Goal: Task Accomplishment & Management: Use online tool/utility

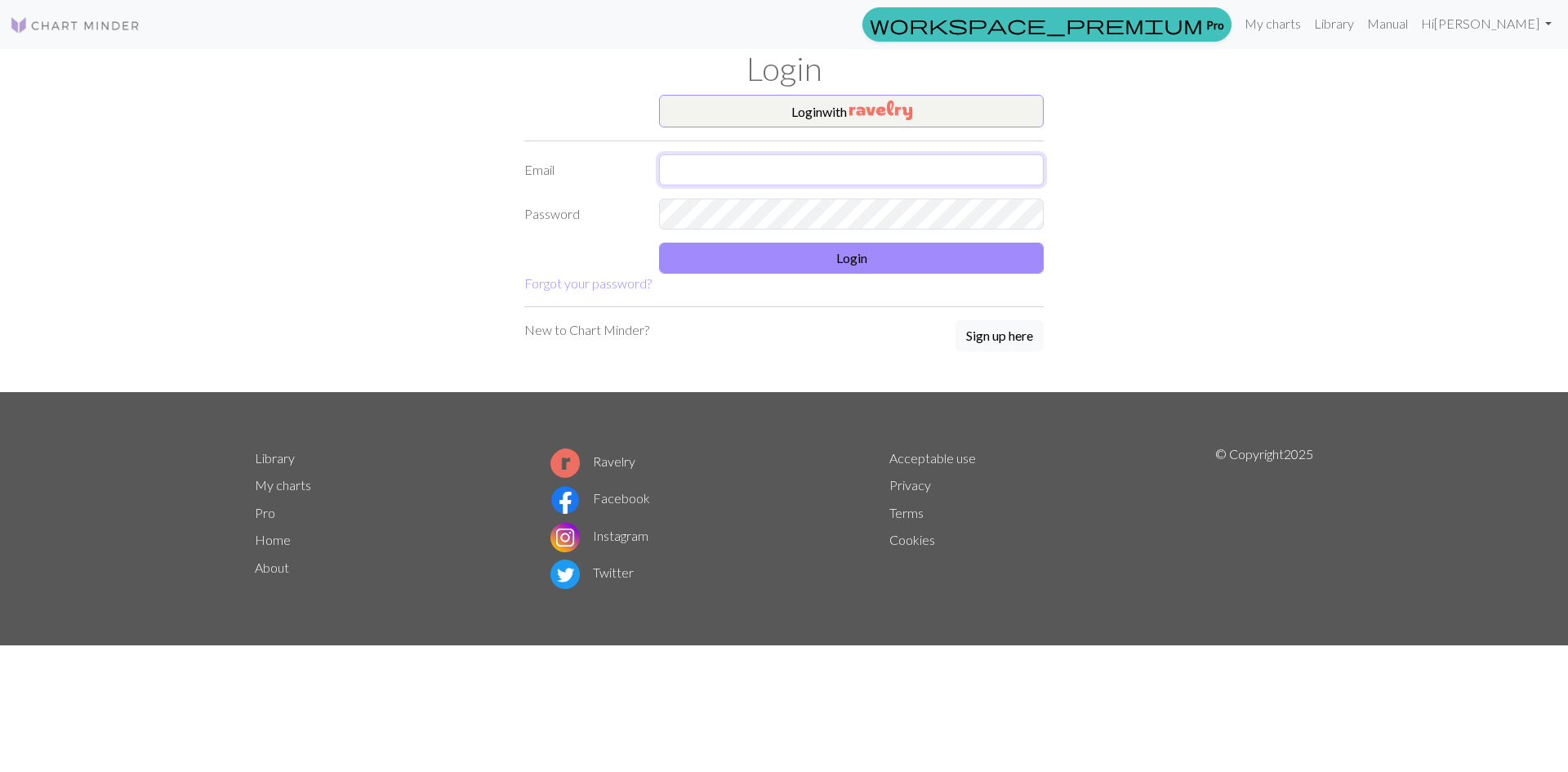
click at [716, 176] on input "text" at bounding box center [851, 170] width 384 height 31
type input "wendyc.design@gmail.com"
click at [806, 267] on button "Login" at bounding box center [851, 257] width 384 height 31
click at [114, 29] on img at bounding box center [75, 24] width 130 height 19
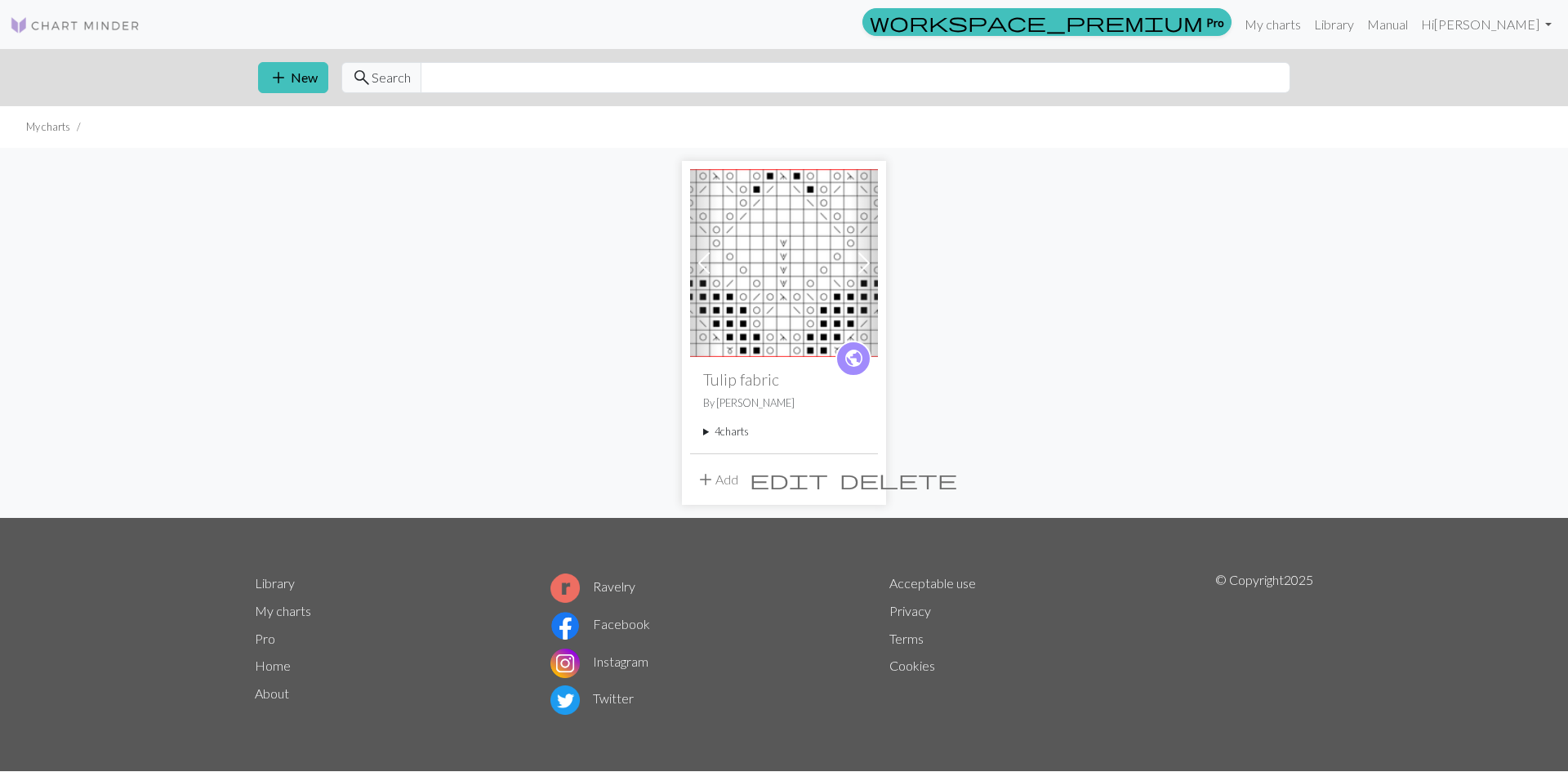
click at [742, 438] on summary "4 charts" at bounding box center [784, 431] width 161 height 15
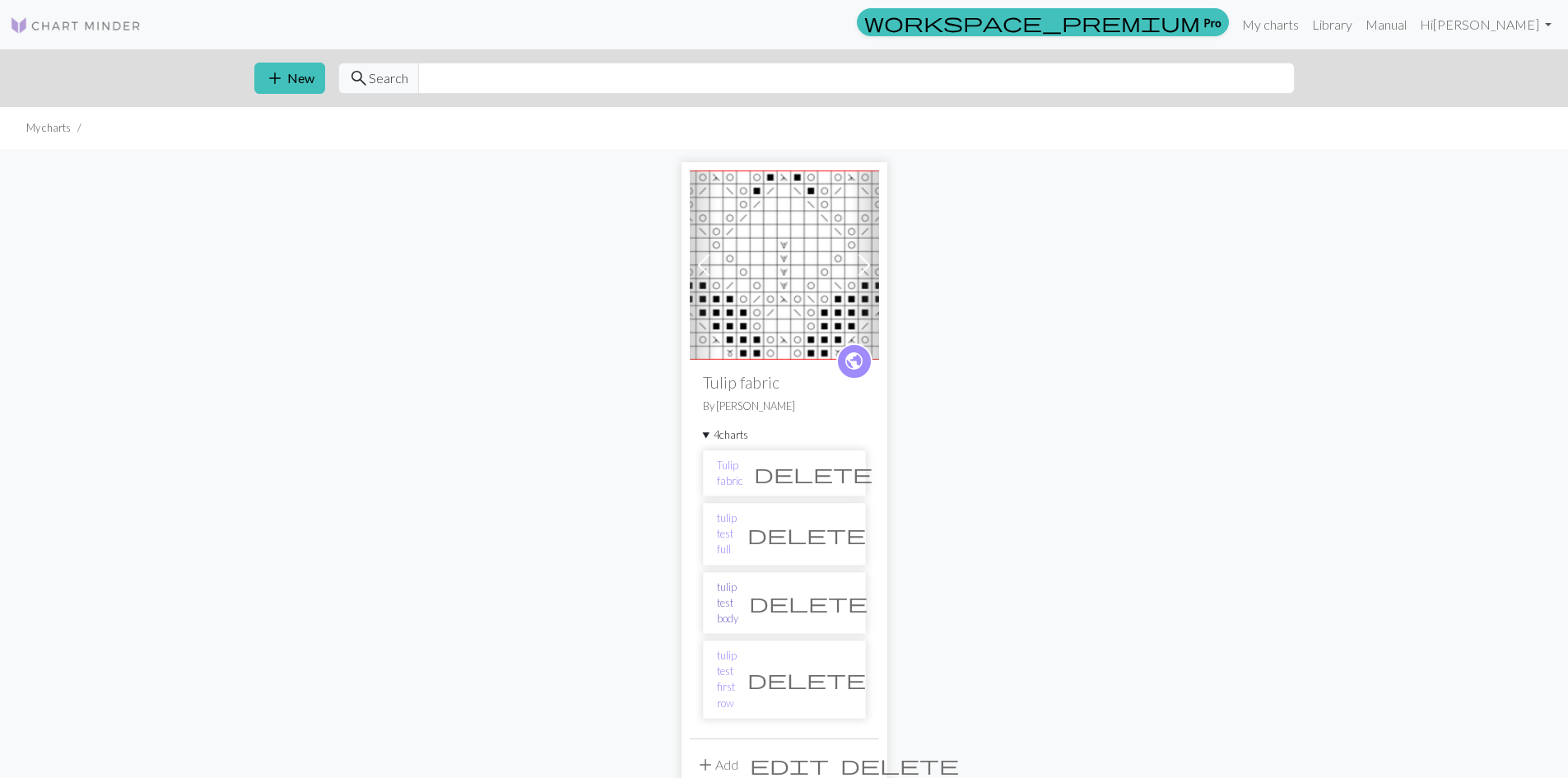
click at [738, 580] on link "tulip test body" at bounding box center [727, 603] width 21 height 47
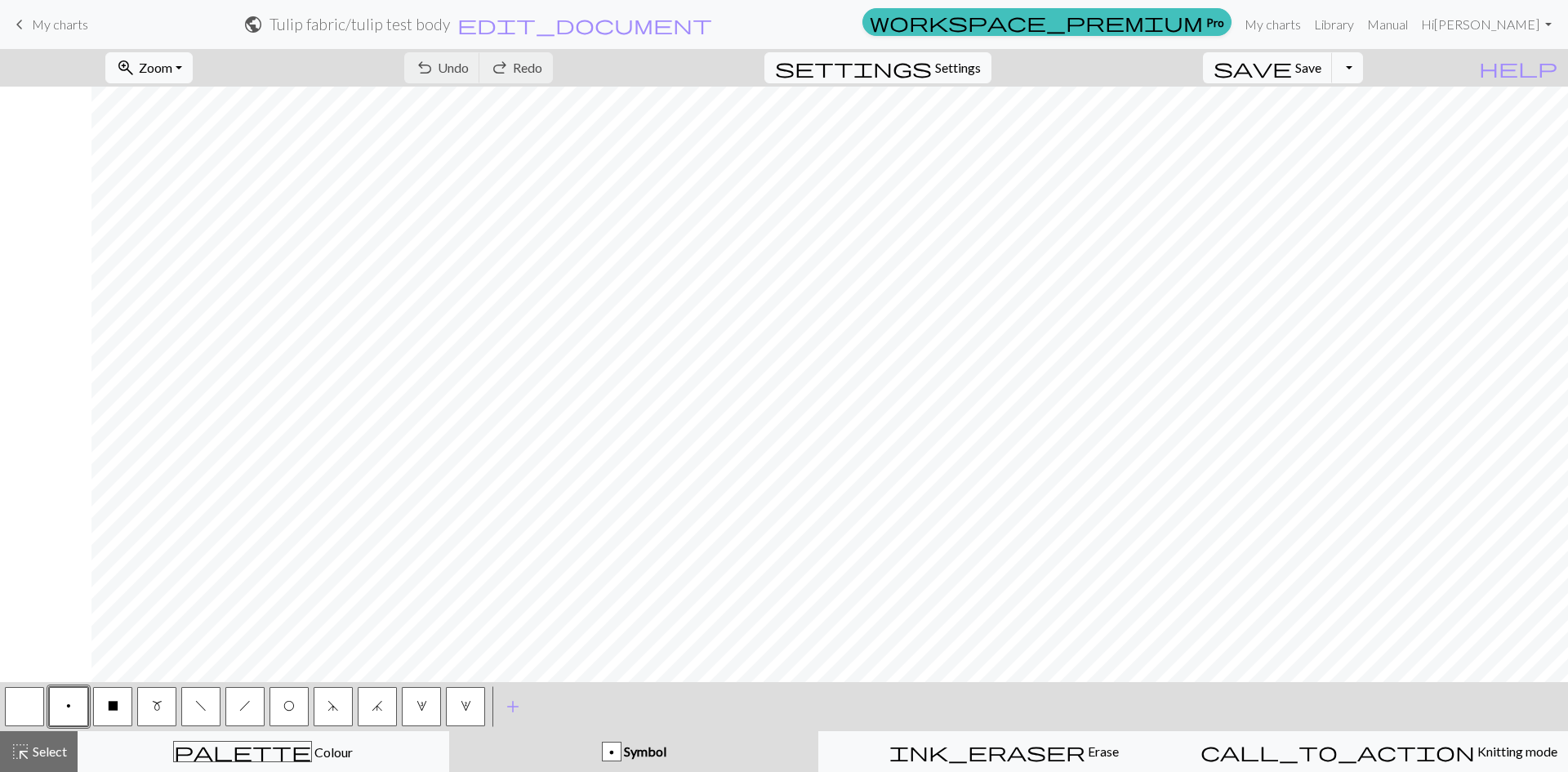
scroll to position [0, 249]
click at [291, 707] on span "O" at bounding box center [289, 706] width 12 height 13
click at [121, 706] on button "X" at bounding box center [113, 706] width 40 height 40
drag, startPoint x: 286, startPoint y: 701, endPoint x: 362, endPoint y: 675, distance: 80.3
click at [287, 701] on span "O" at bounding box center [289, 706] width 12 height 13
